Goal: Task Accomplishment & Management: Manage account settings

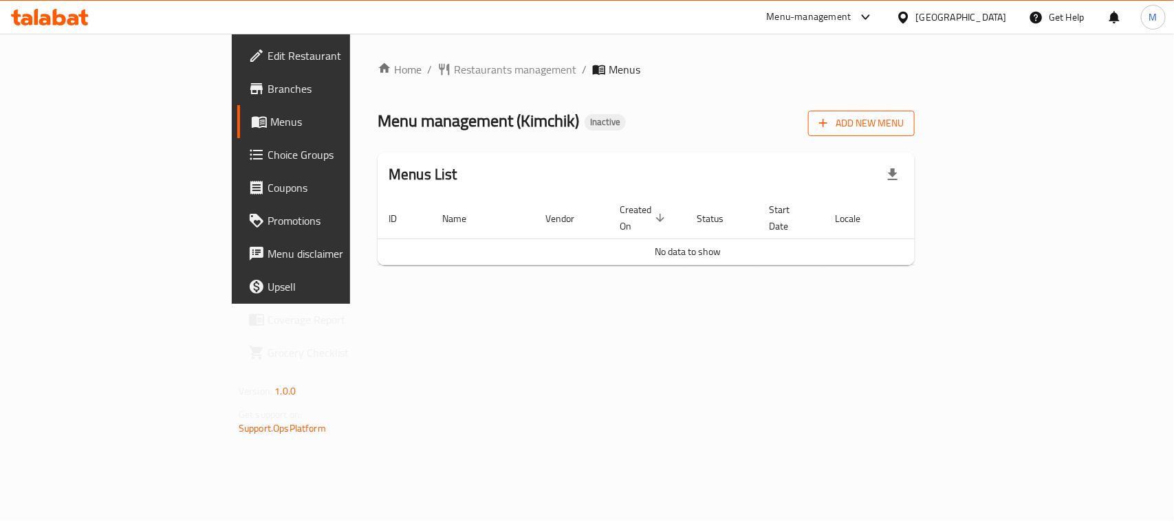
click at [915, 111] on button "Add New Menu" at bounding box center [861, 123] width 107 height 25
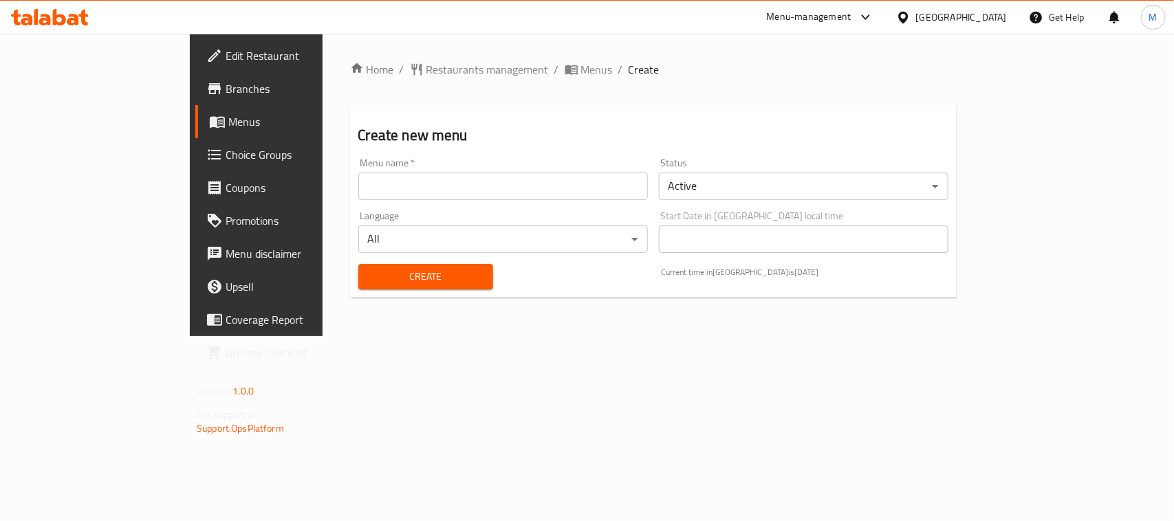
drag, startPoint x: 521, startPoint y: 188, endPoint x: 481, endPoint y: 200, distance: 41.8
click at [521, 188] on input "text" at bounding box center [503, 187] width 290 height 28
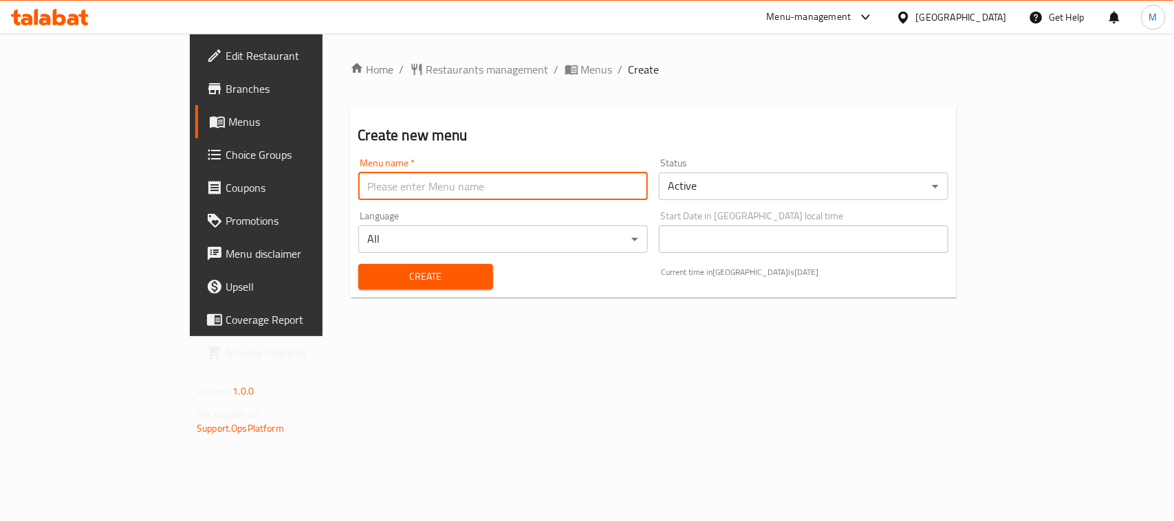
type input "m"
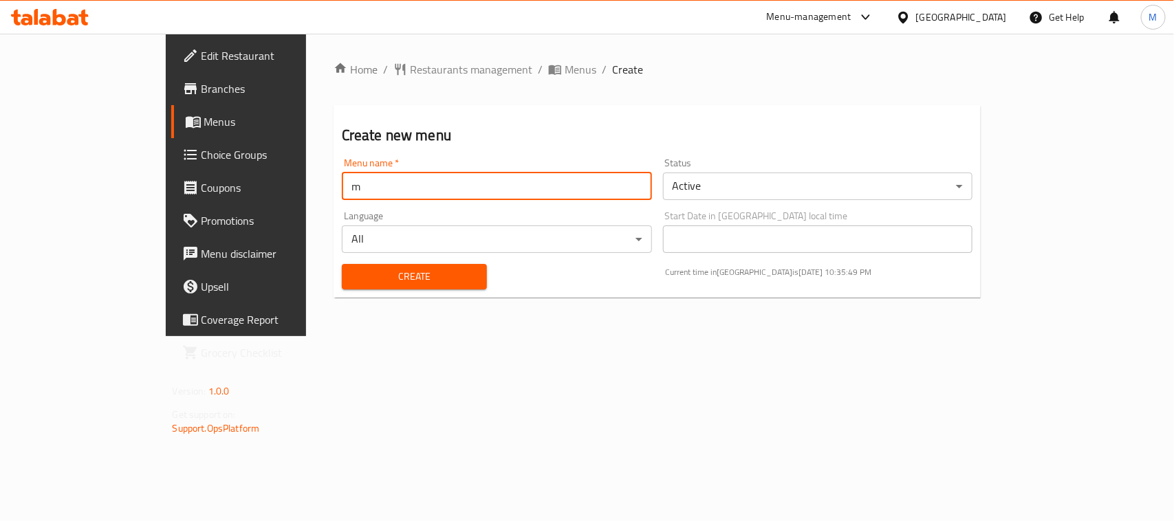
click at [353, 269] on span "Create" at bounding box center [414, 276] width 123 height 17
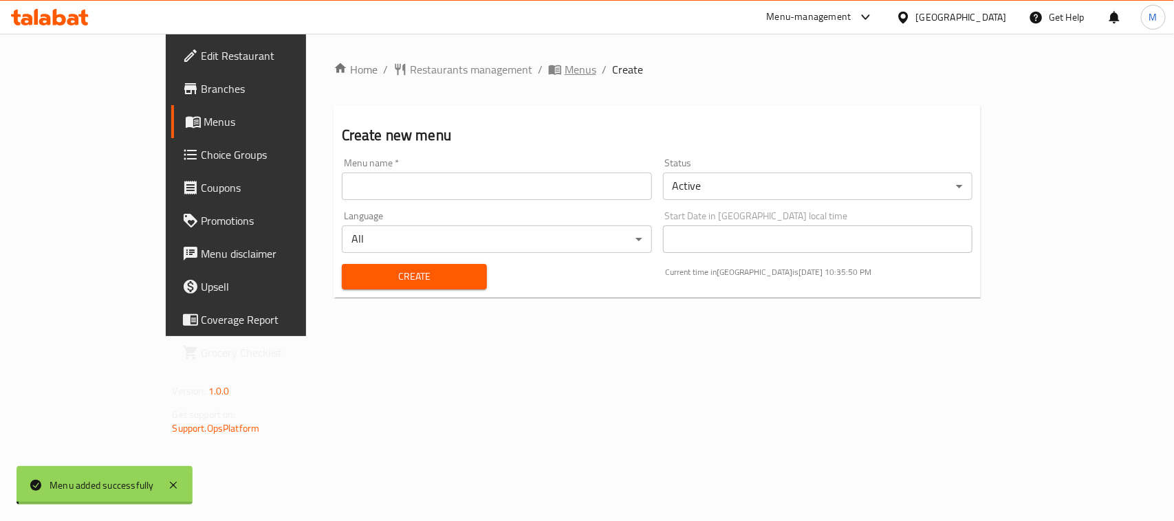
click at [565, 63] on span "Menus" at bounding box center [581, 69] width 32 height 17
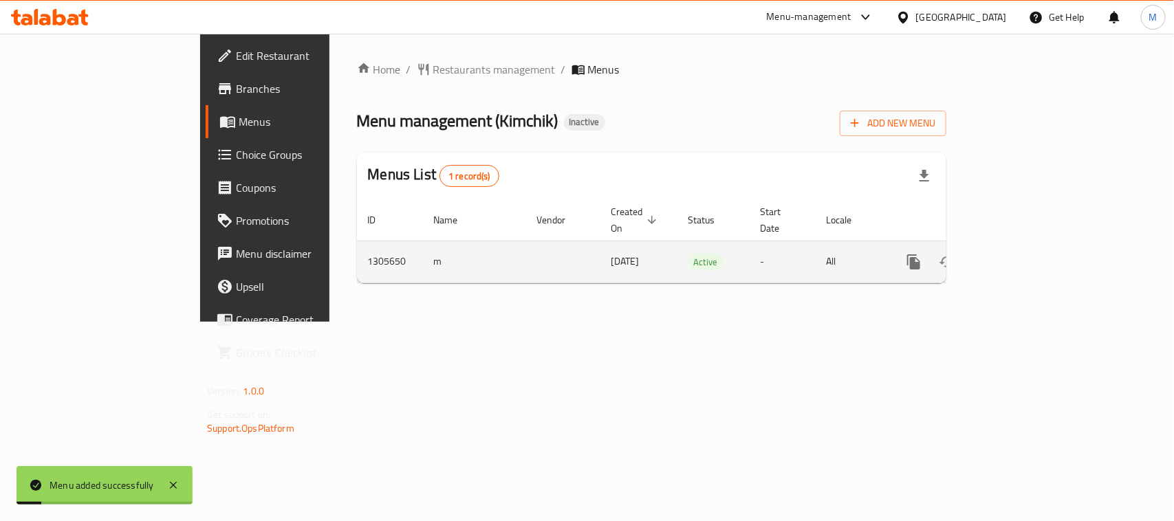
click at [1021, 254] on icon "enhanced table" at bounding box center [1013, 262] width 17 height 17
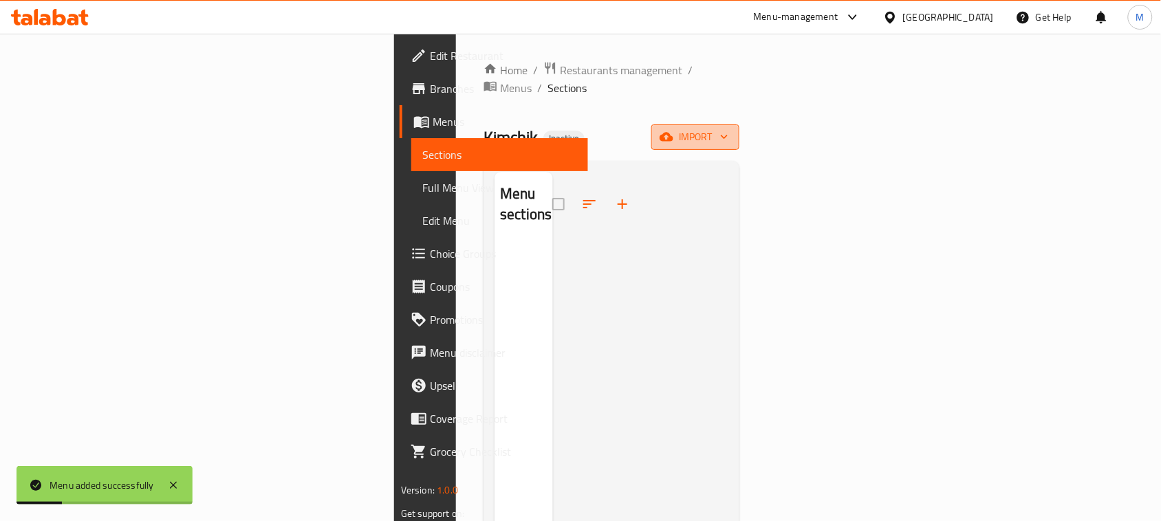
click at [728, 129] on span "import" at bounding box center [695, 137] width 66 height 17
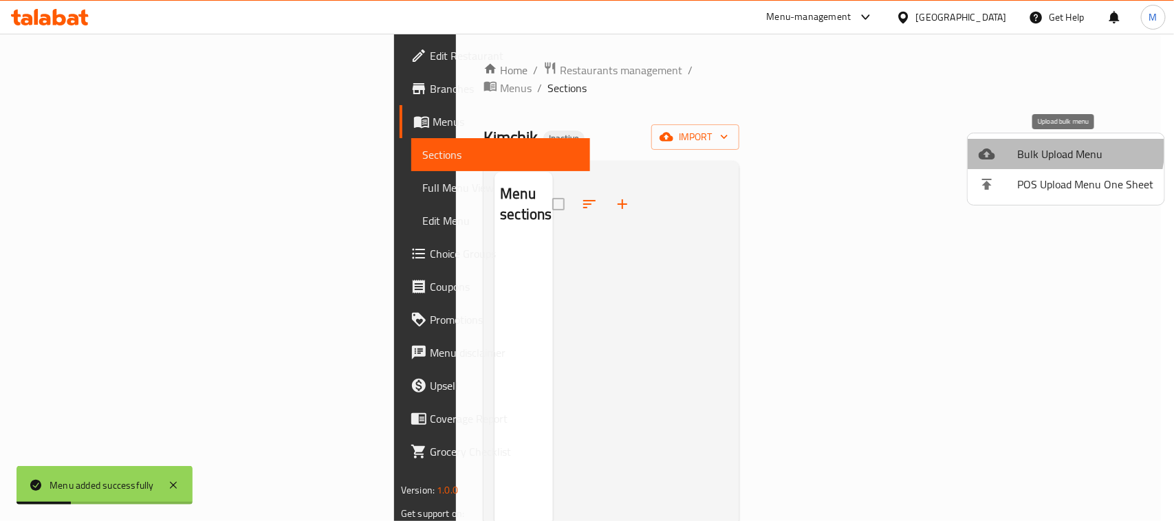
click at [1043, 147] on span "Bulk Upload Menu" at bounding box center [1085, 154] width 136 height 17
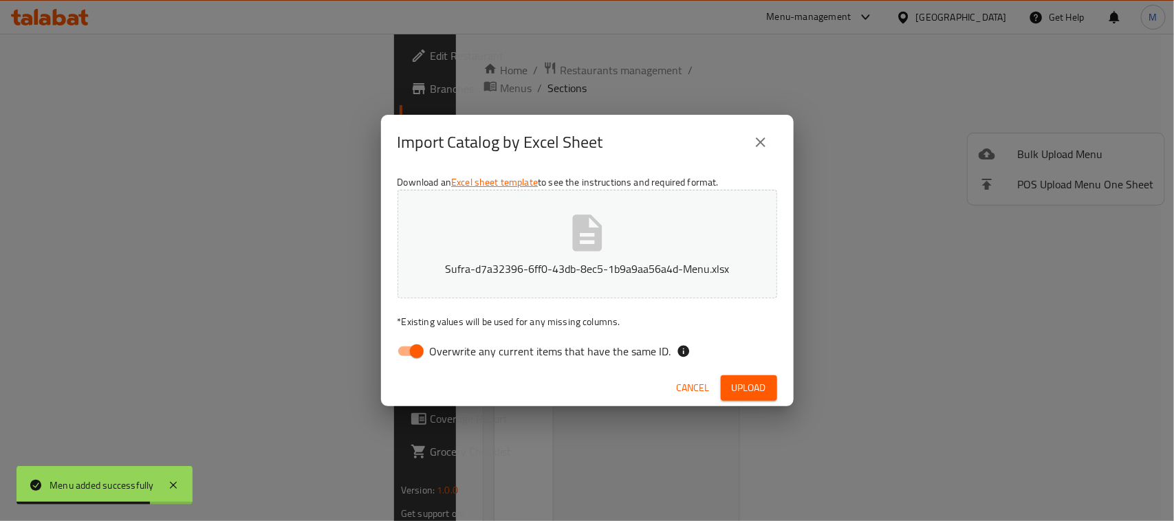
click at [479, 349] on span "Overwrite any current items that have the same ID." at bounding box center [550, 351] width 241 height 17
click at [456, 349] on input "Overwrite any current items that have the same ID." at bounding box center [417, 351] width 78 height 26
checkbox input "false"
click at [766, 384] on span "Upload" at bounding box center [749, 388] width 34 height 17
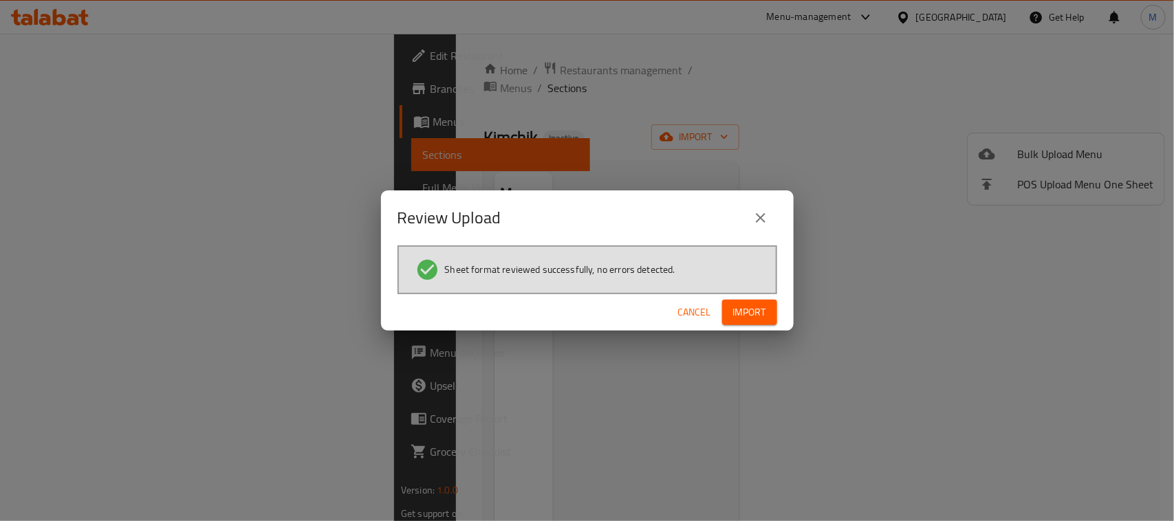
click at [758, 310] on span "Import" at bounding box center [749, 312] width 33 height 17
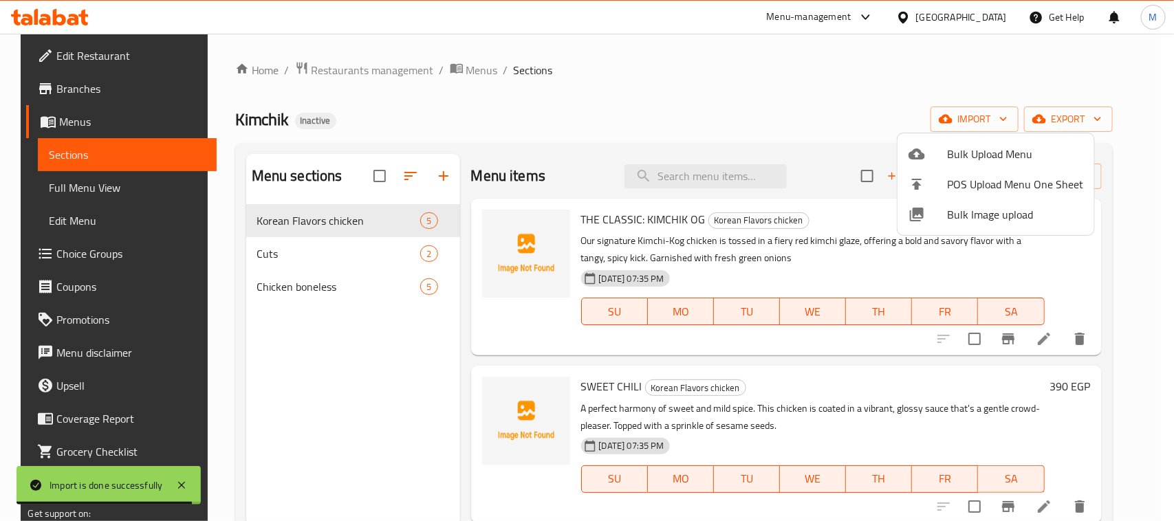
click at [568, 129] on div at bounding box center [587, 260] width 1174 height 521
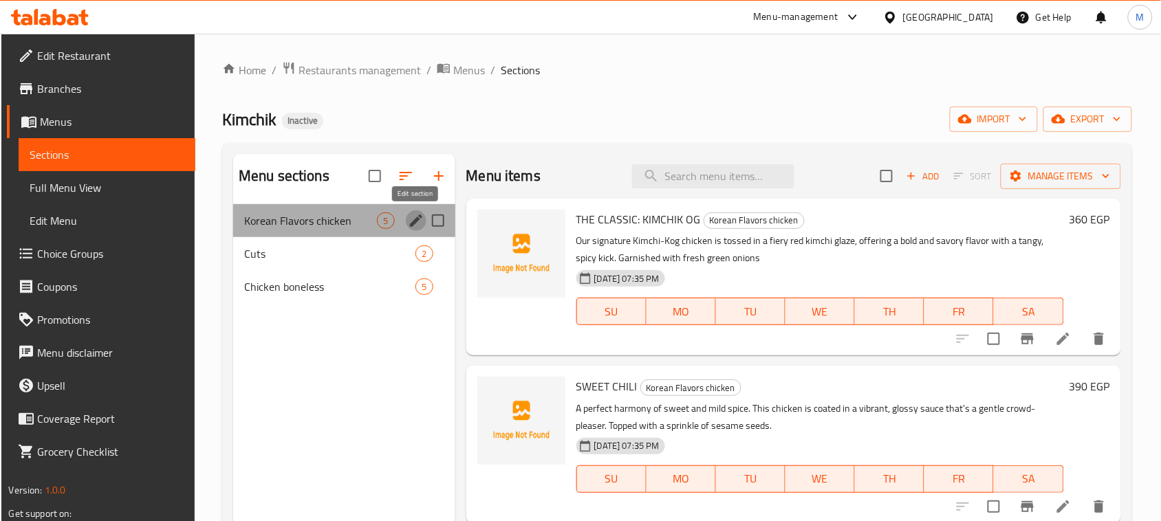
click at [417, 222] on icon "edit" at bounding box center [416, 221] width 17 height 17
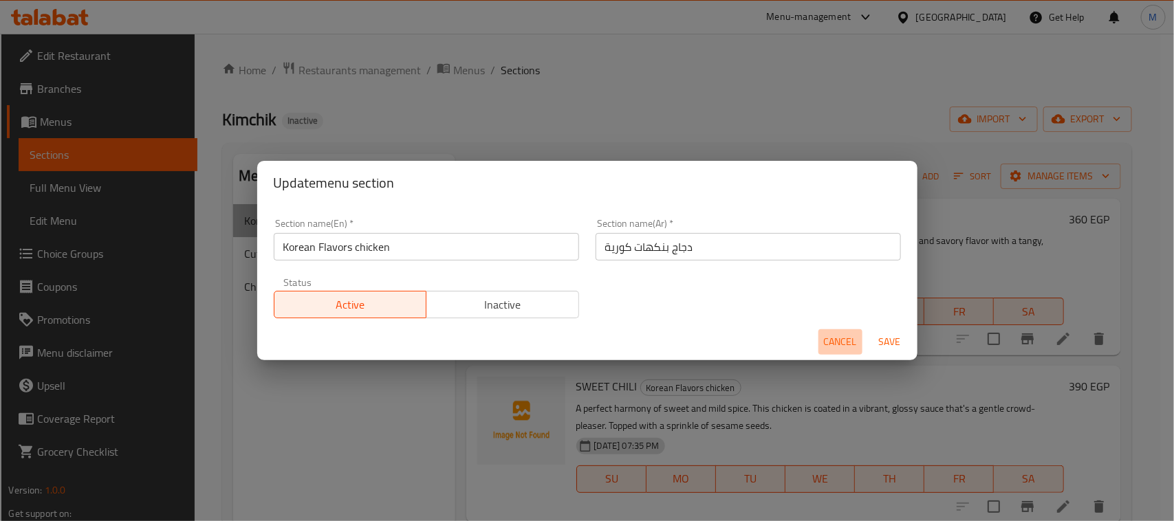
click at [834, 345] on span "Cancel" at bounding box center [840, 342] width 33 height 17
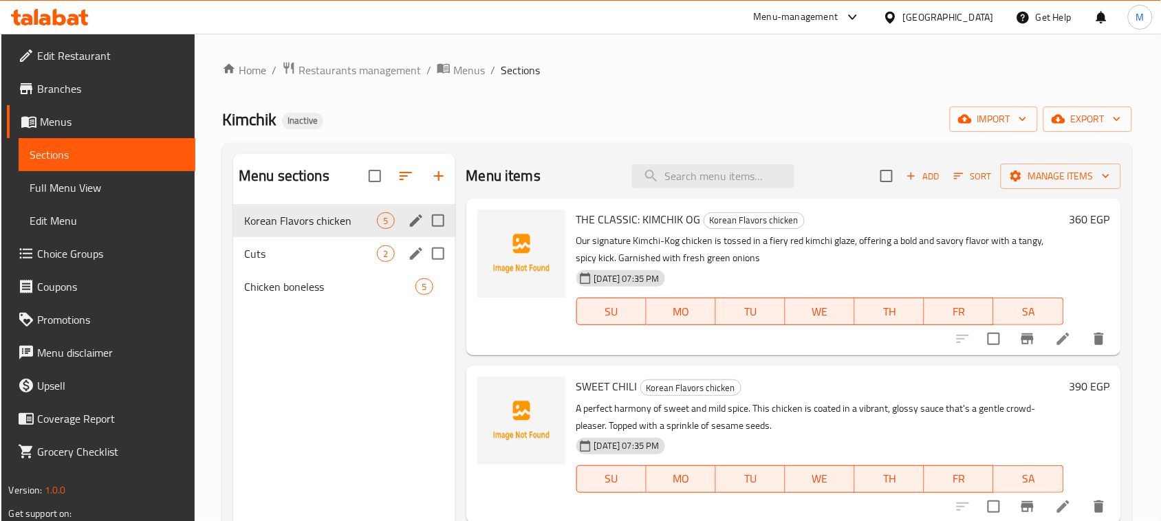
click at [418, 250] on icon "edit" at bounding box center [416, 254] width 12 height 12
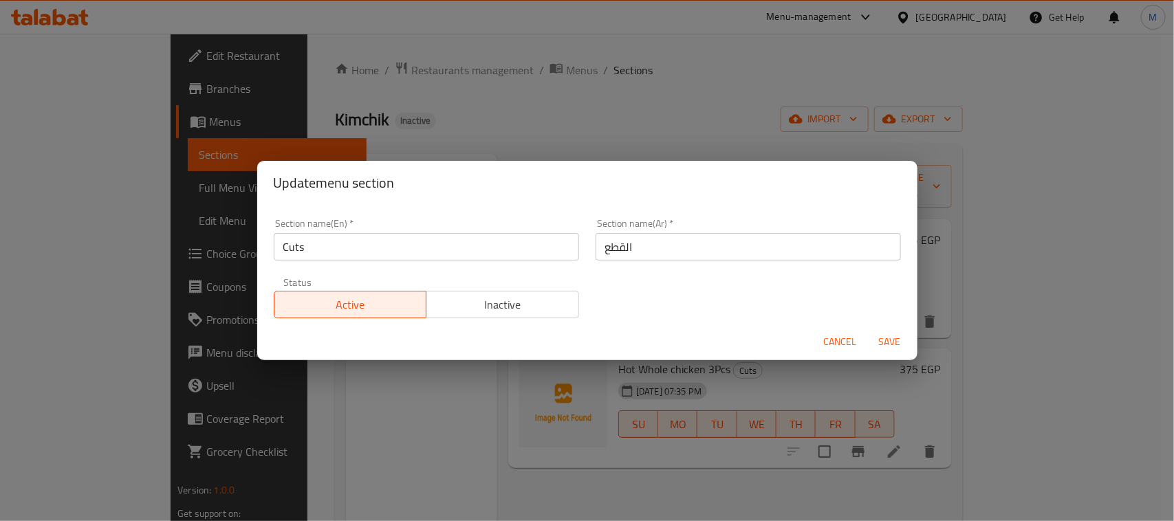
click at [837, 330] on button "Cancel" at bounding box center [840, 341] width 44 height 25
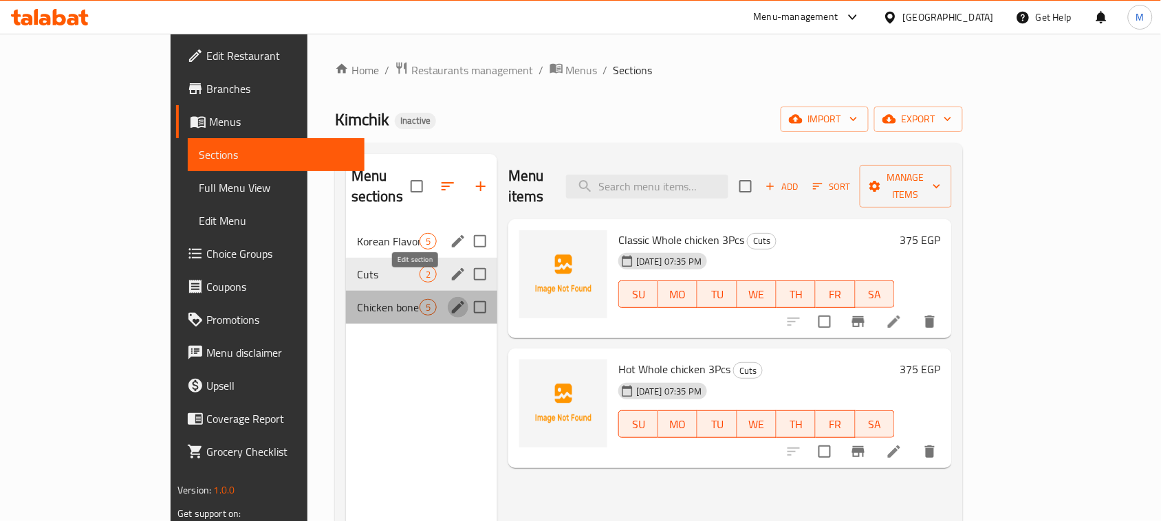
click at [450, 299] on icon "edit" at bounding box center [458, 307] width 17 height 17
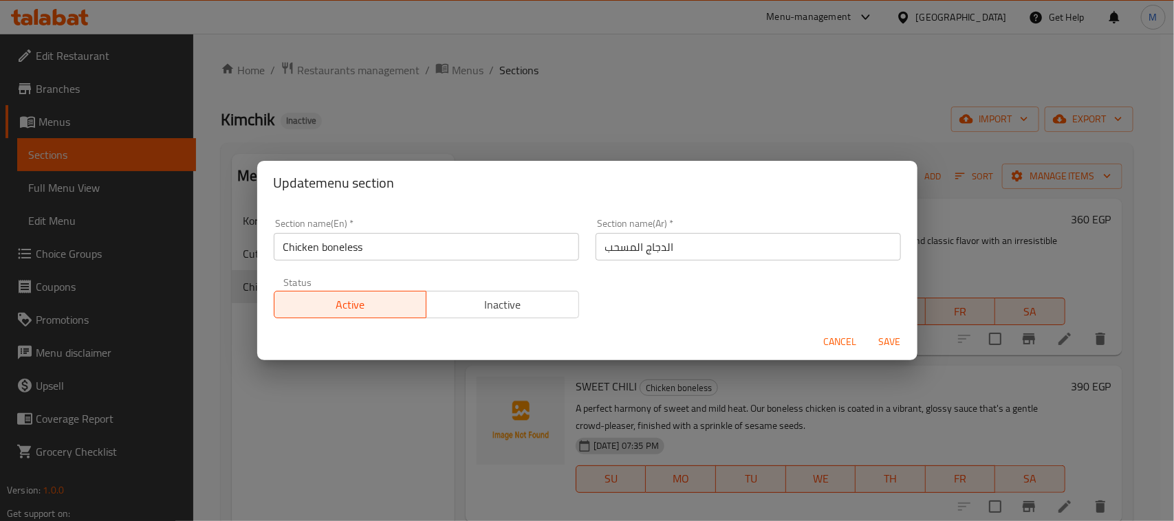
click at [840, 340] on span "Cancel" at bounding box center [840, 342] width 33 height 17
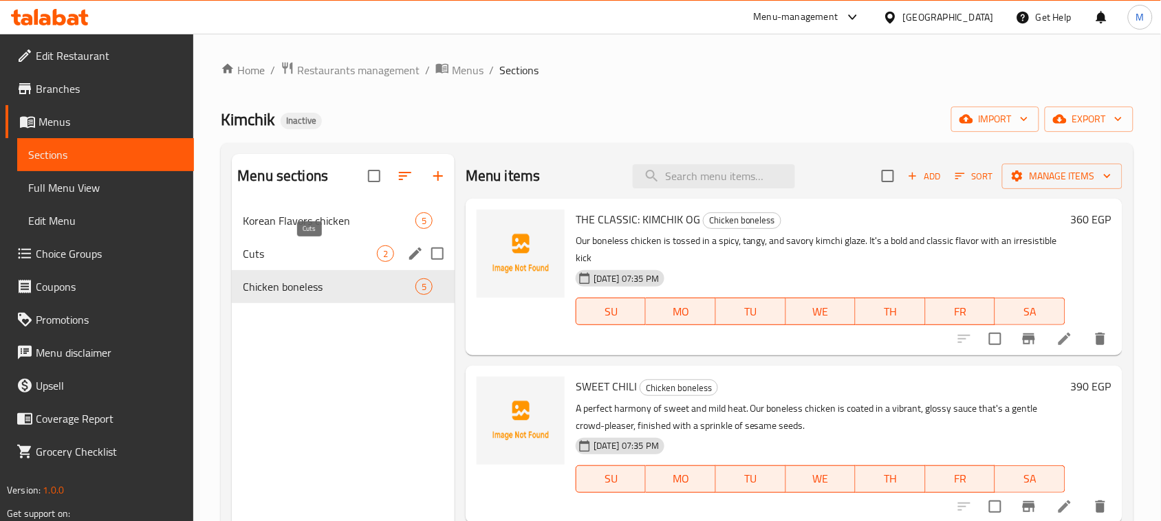
click at [358, 251] on span "Cuts" at bounding box center [310, 254] width 134 height 17
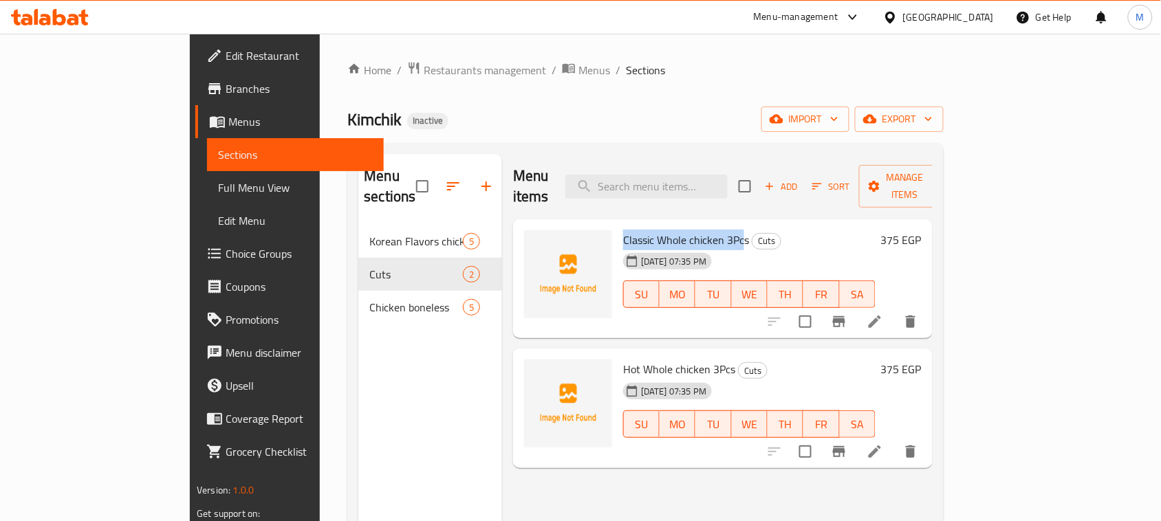
drag, startPoint x: 698, startPoint y: 222, endPoint x: 569, endPoint y: 214, distance: 128.9
click at [618, 225] on div "Classic Whole chicken 3Pcs Cuts [DATE] 07:35 PM SU MO TU WE TH FR SA" at bounding box center [749, 279] width 263 height 109
copy span "Classic Whole chicken 3Pc"
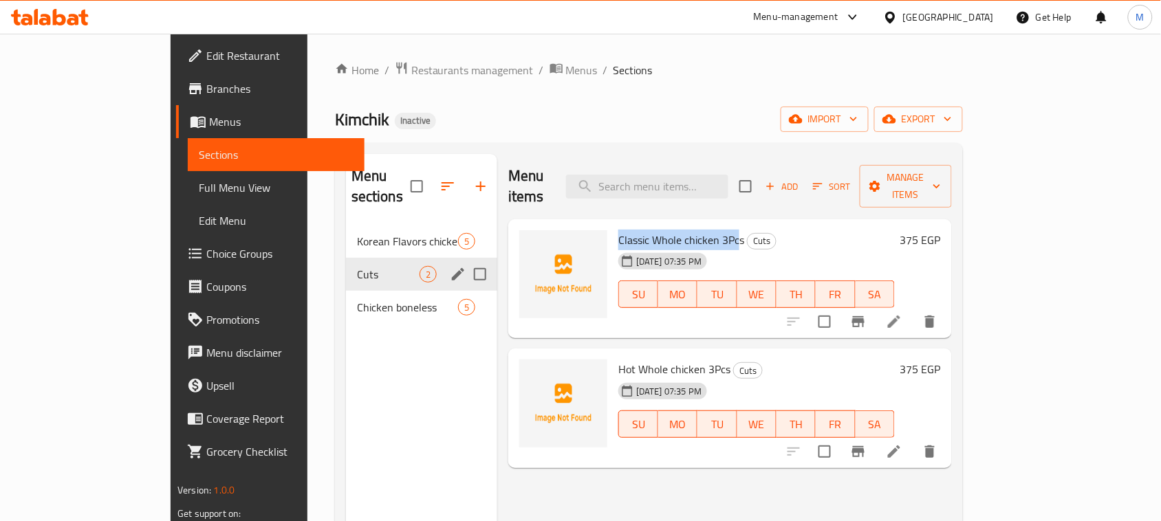
click at [466, 260] on input "Menu sections" at bounding box center [480, 274] width 29 height 29
checkbox input "true"
click at [434, 180] on icon "button" at bounding box center [440, 186] width 12 height 12
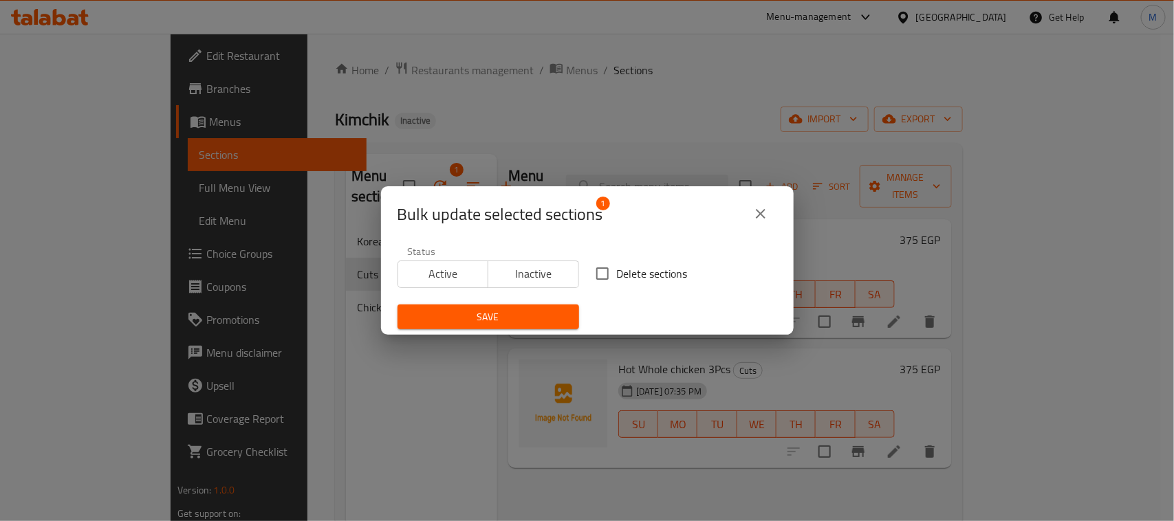
click at [607, 276] on input "Delete sections" at bounding box center [602, 273] width 29 height 29
checkbox input "true"
click at [561, 320] on span "Save" at bounding box center [489, 317] width 160 height 17
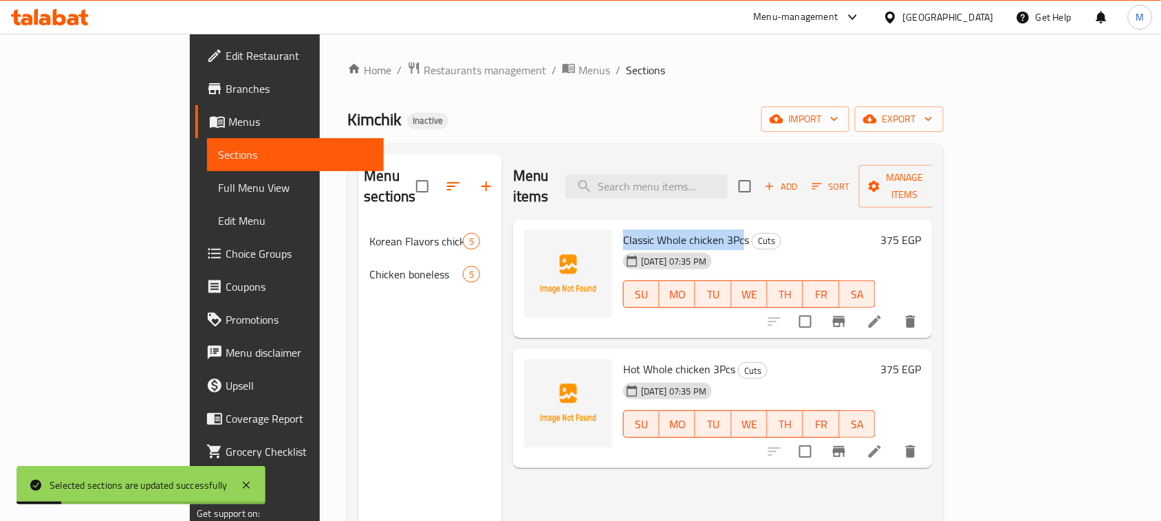
click at [207, 177] on link "Full Menu View" at bounding box center [295, 187] width 177 height 33
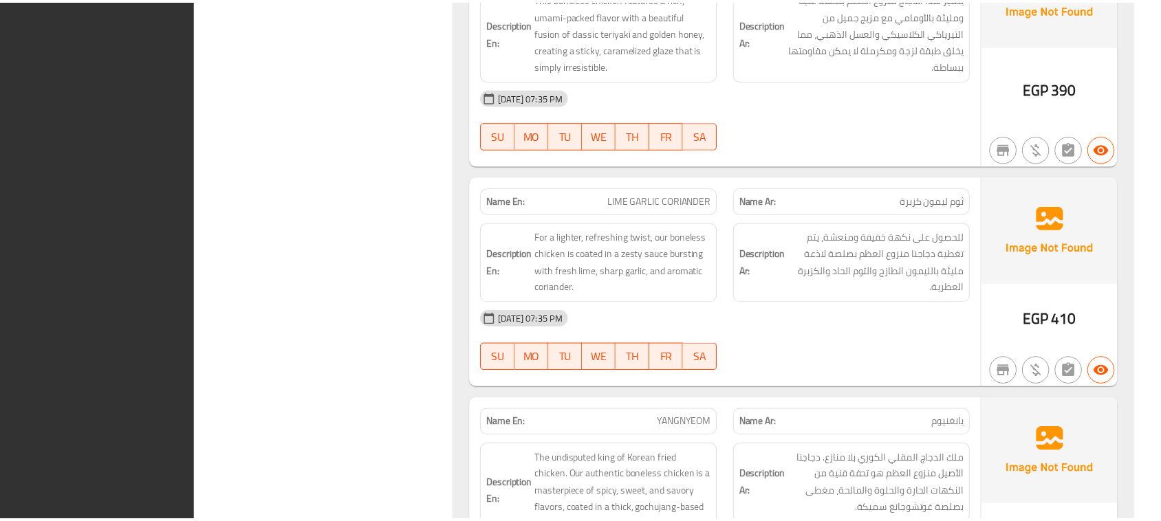
scroll to position [2079, 0]
